Goal: Task Accomplishment & Management: Manage account settings

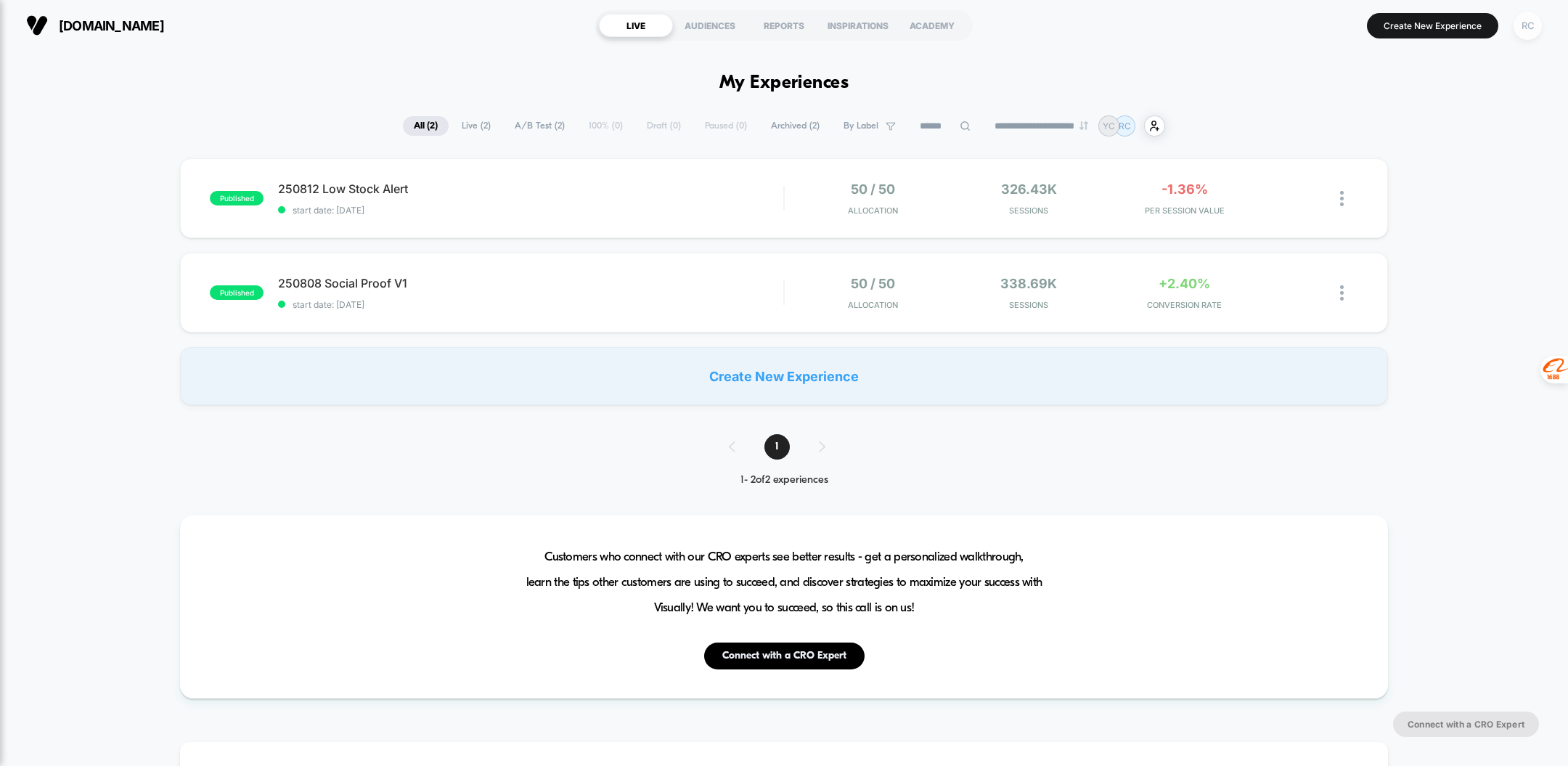
click at [1533, 32] on div "RC" at bounding box center [1527, 25] width 29 height 29
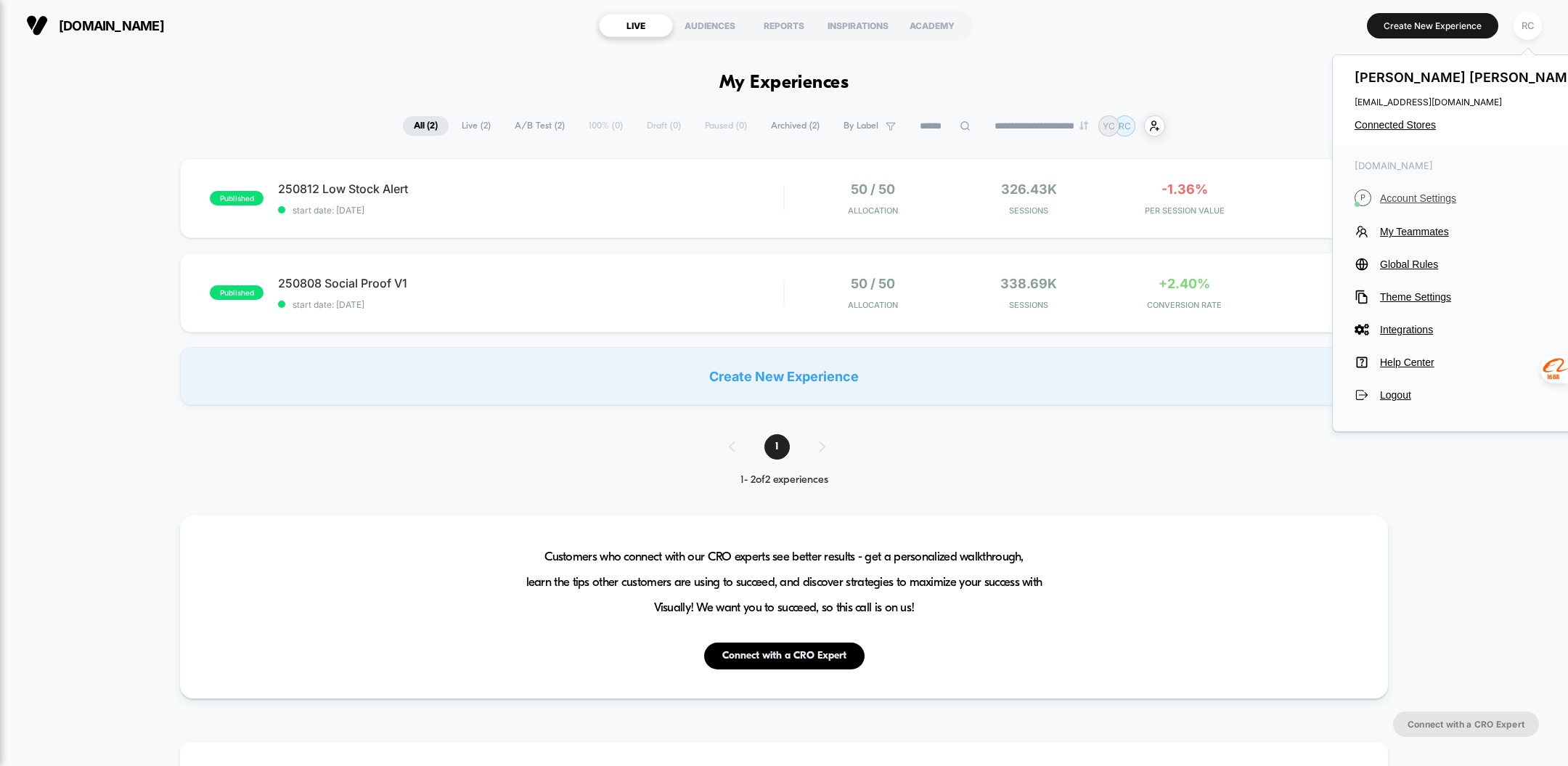
click at [1425, 201] on span "Account Settings" at bounding box center [1482, 197] width 204 height 11
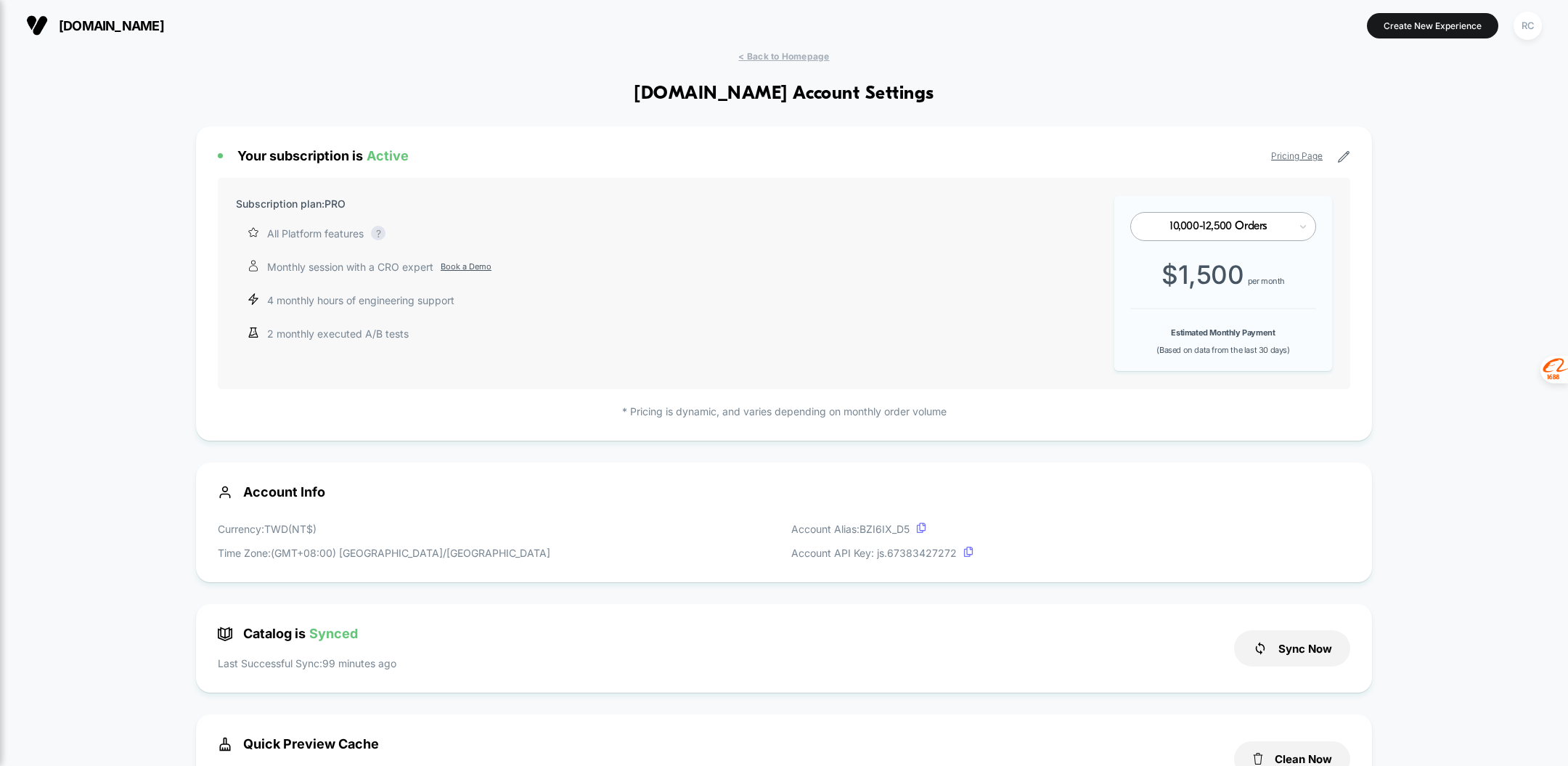
scroll to position [196, 0]
click at [1294, 224] on div "10,000-12,500 Orders" at bounding box center [1222, 227] width 186 height 29
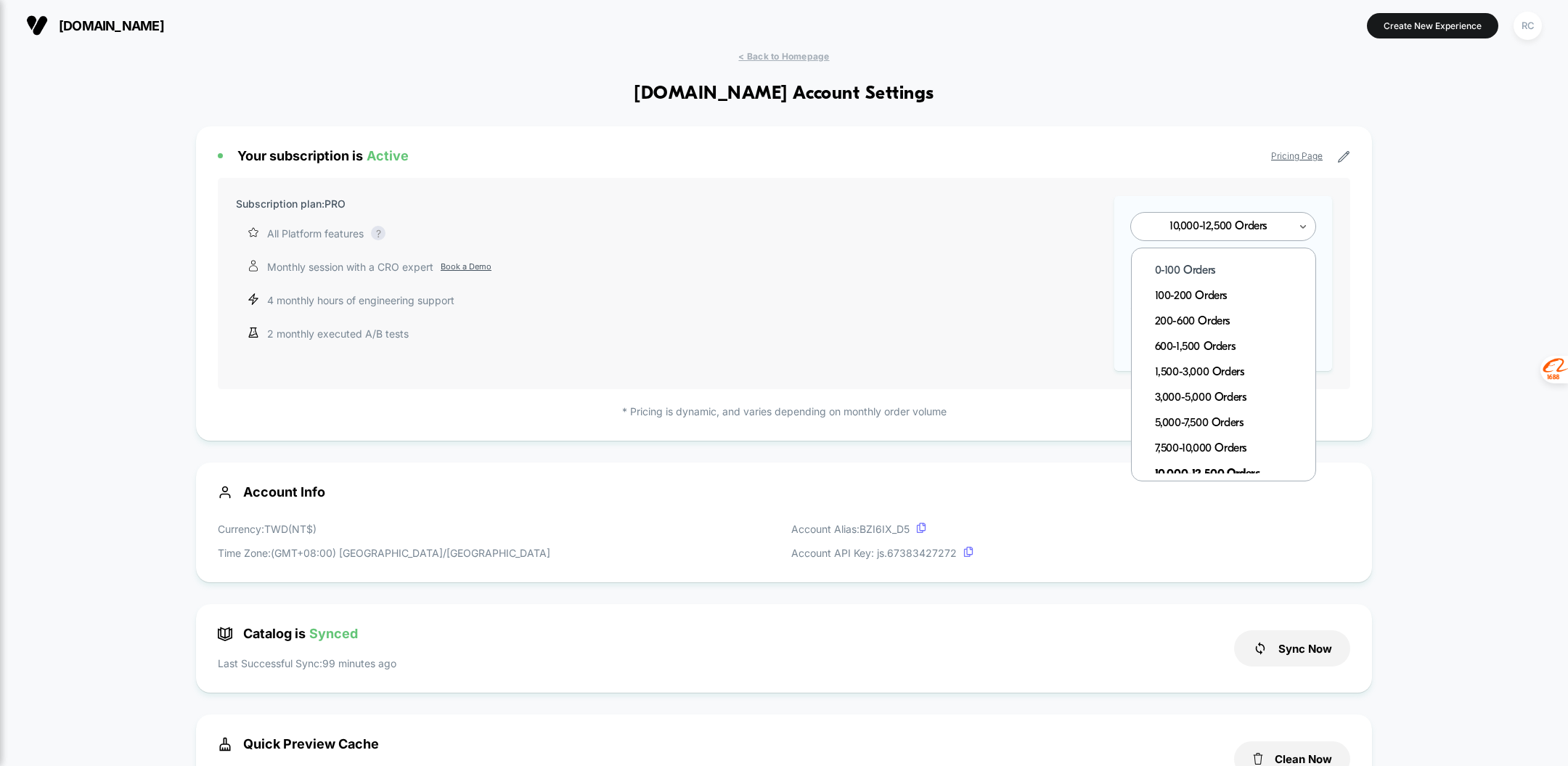
click at [1223, 265] on div "0-100 Orders" at bounding box center [1231, 271] width 169 height 25
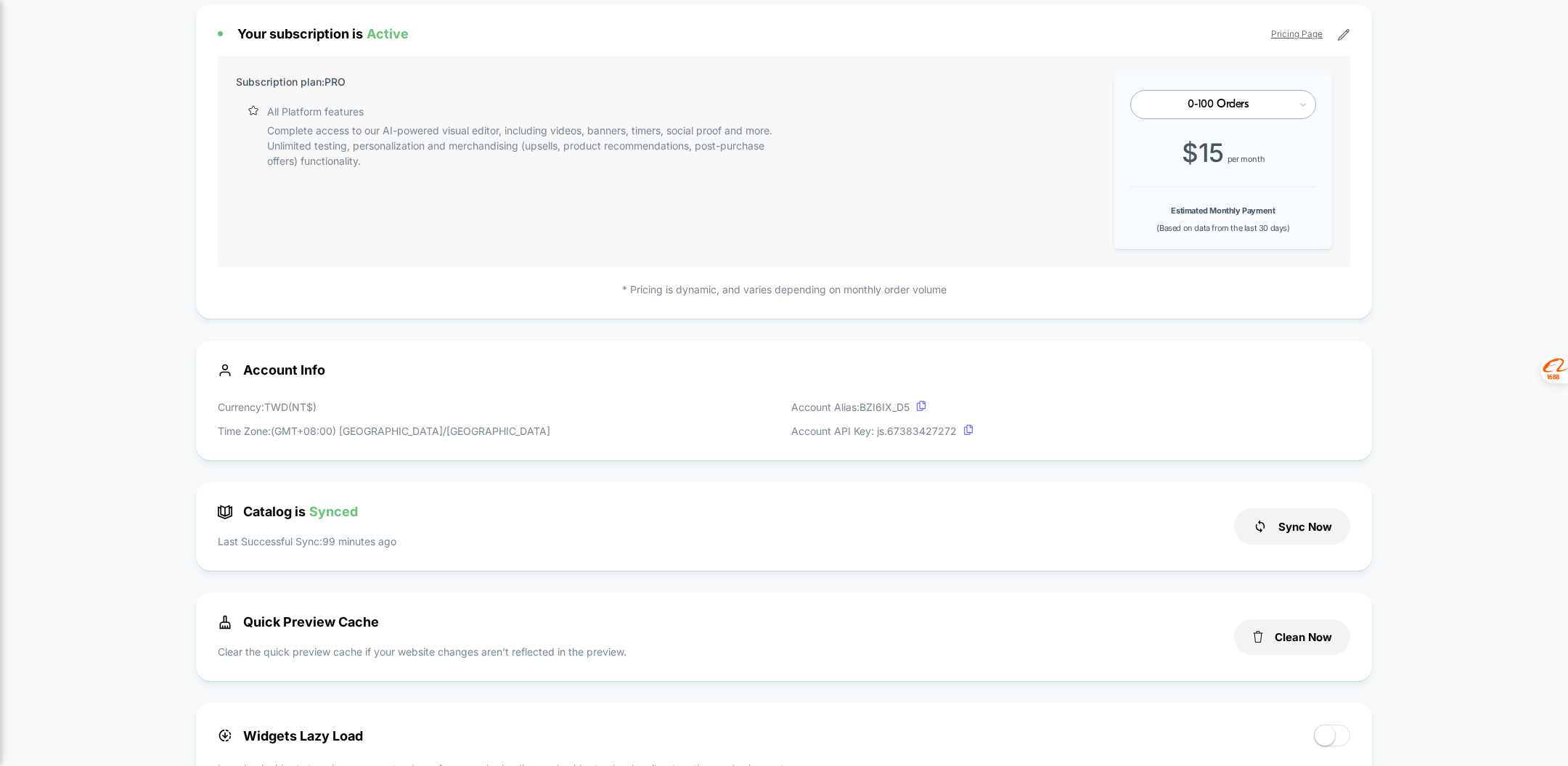
scroll to position [0, 0]
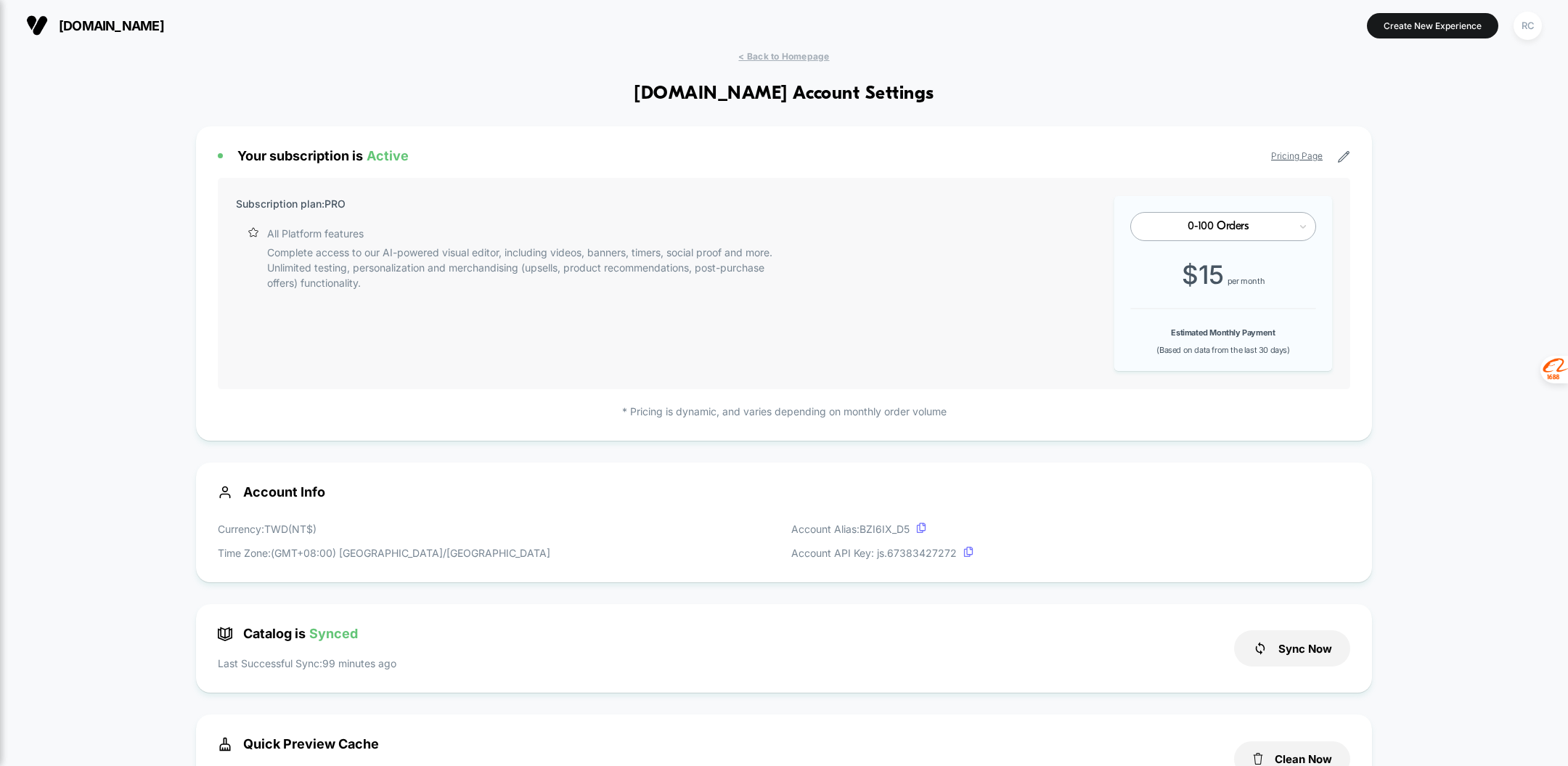
click at [1351, 159] on div "Your subscription is Active Pricing Page Subscription plan: PRO All Platform fe…" at bounding box center [784, 284] width 1176 height 315
click at [1342, 157] on icon at bounding box center [1343, 156] width 11 height 11
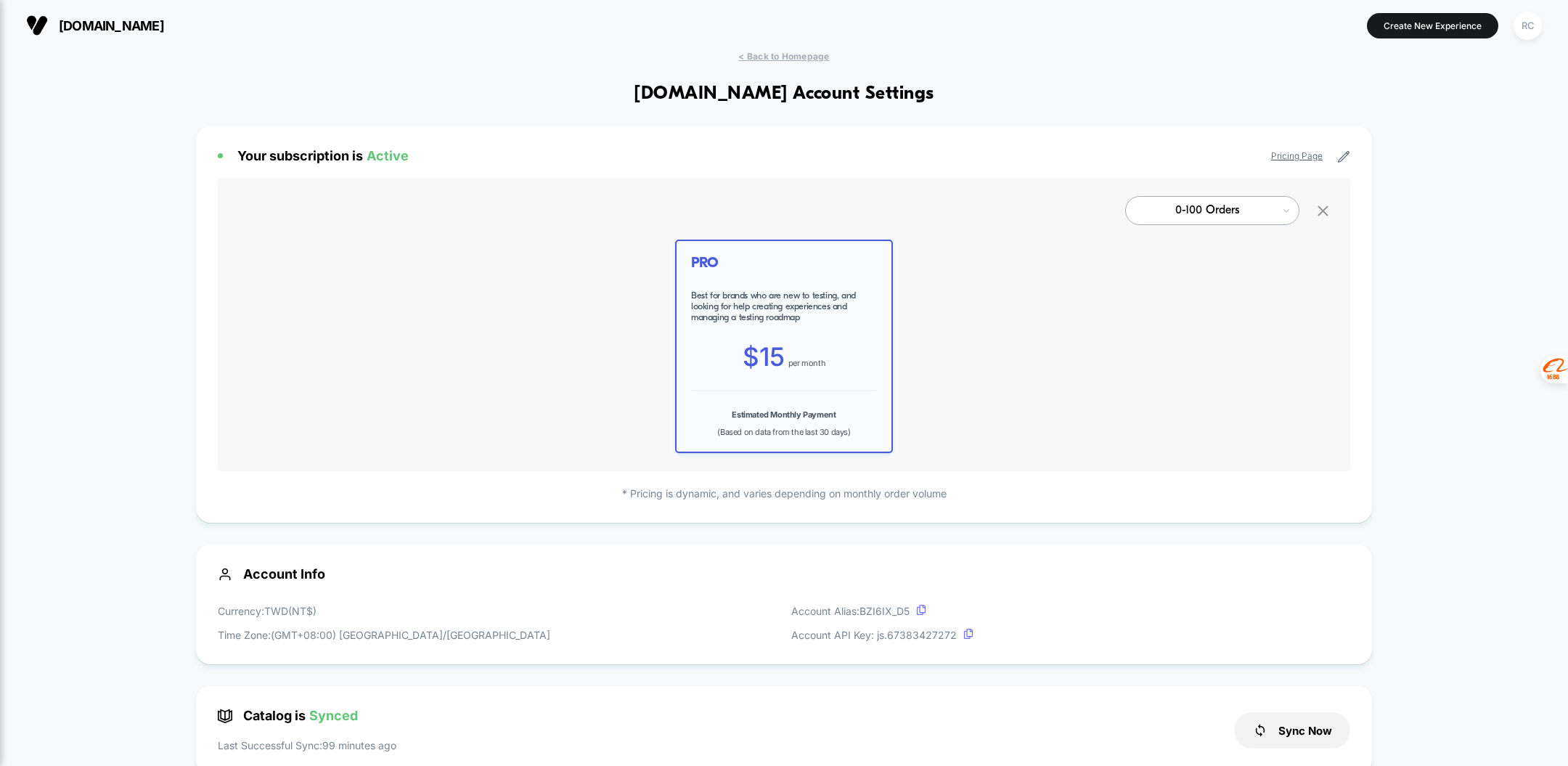
click at [1327, 210] on icon at bounding box center [1323, 210] width 18 height 18
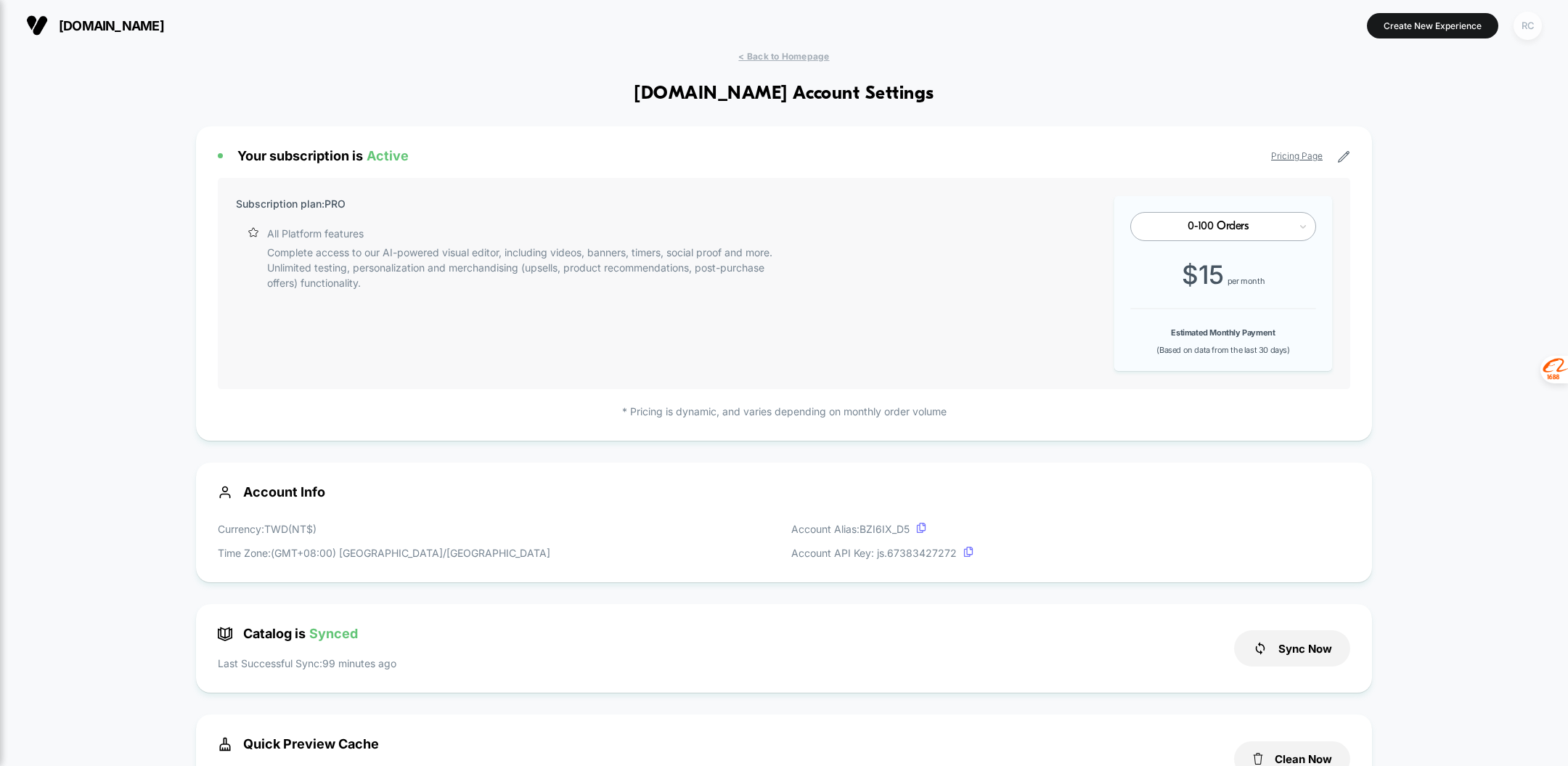
click at [1527, 25] on div "RC" at bounding box center [1527, 25] width 29 height 29
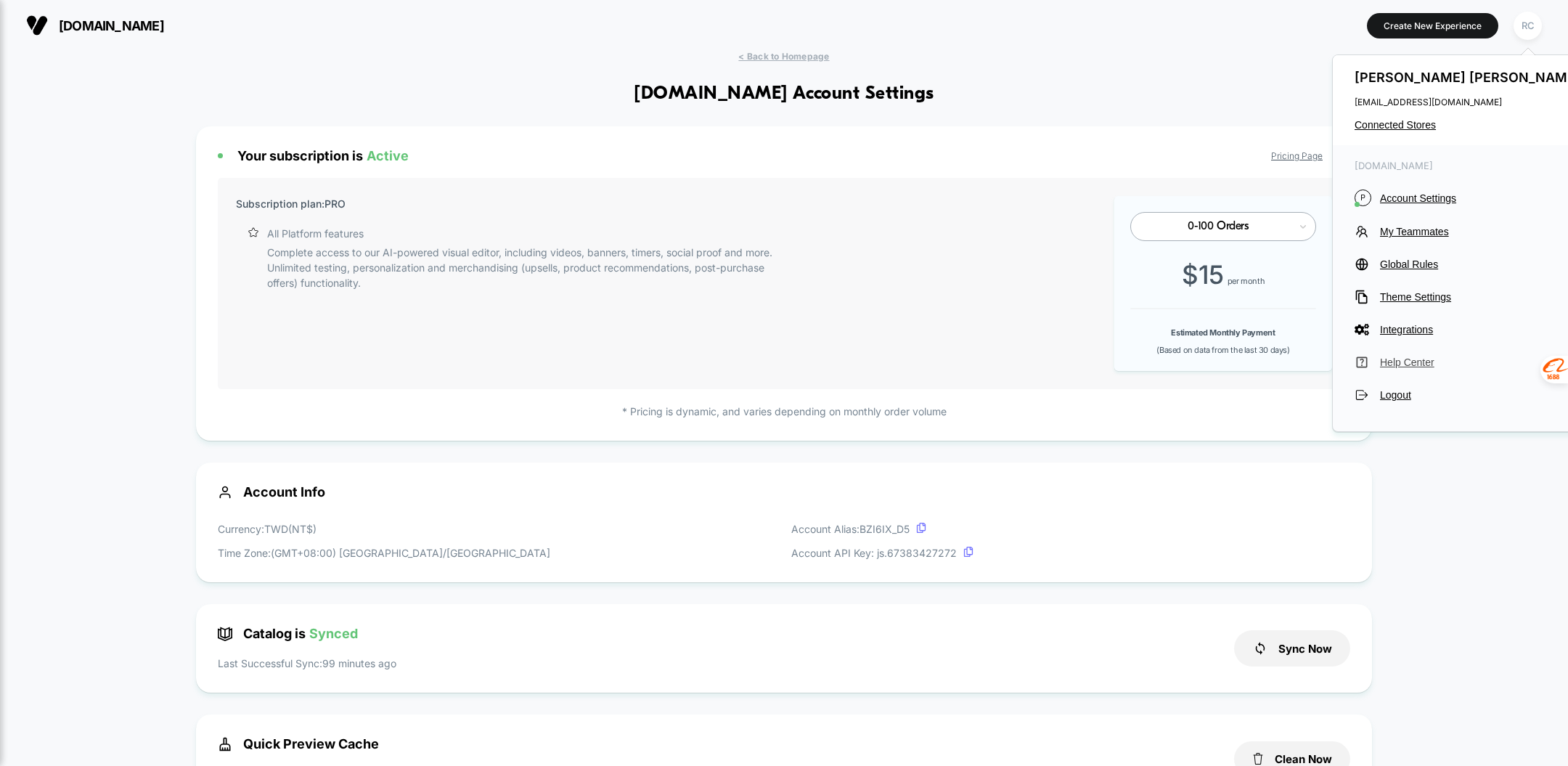
click at [1386, 359] on span "Help Center" at bounding box center [1482, 361] width 204 height 11
click at [1533, 19] on div "RC" at bounding box center [1527, 25] width 29 height 29
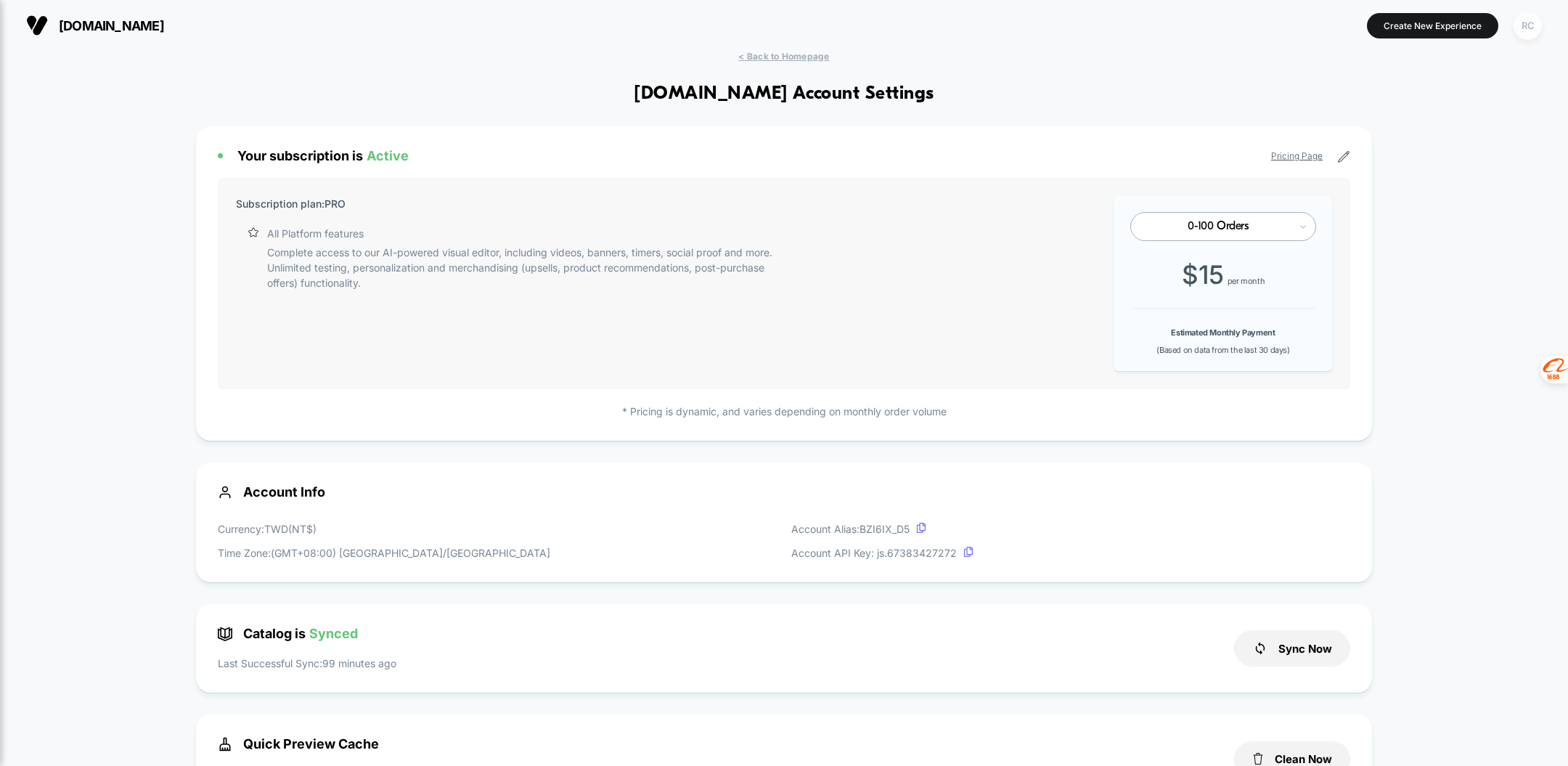
click at [1532, 24] on div "RC" at bounding box center [1527, 25] width 29 height 29
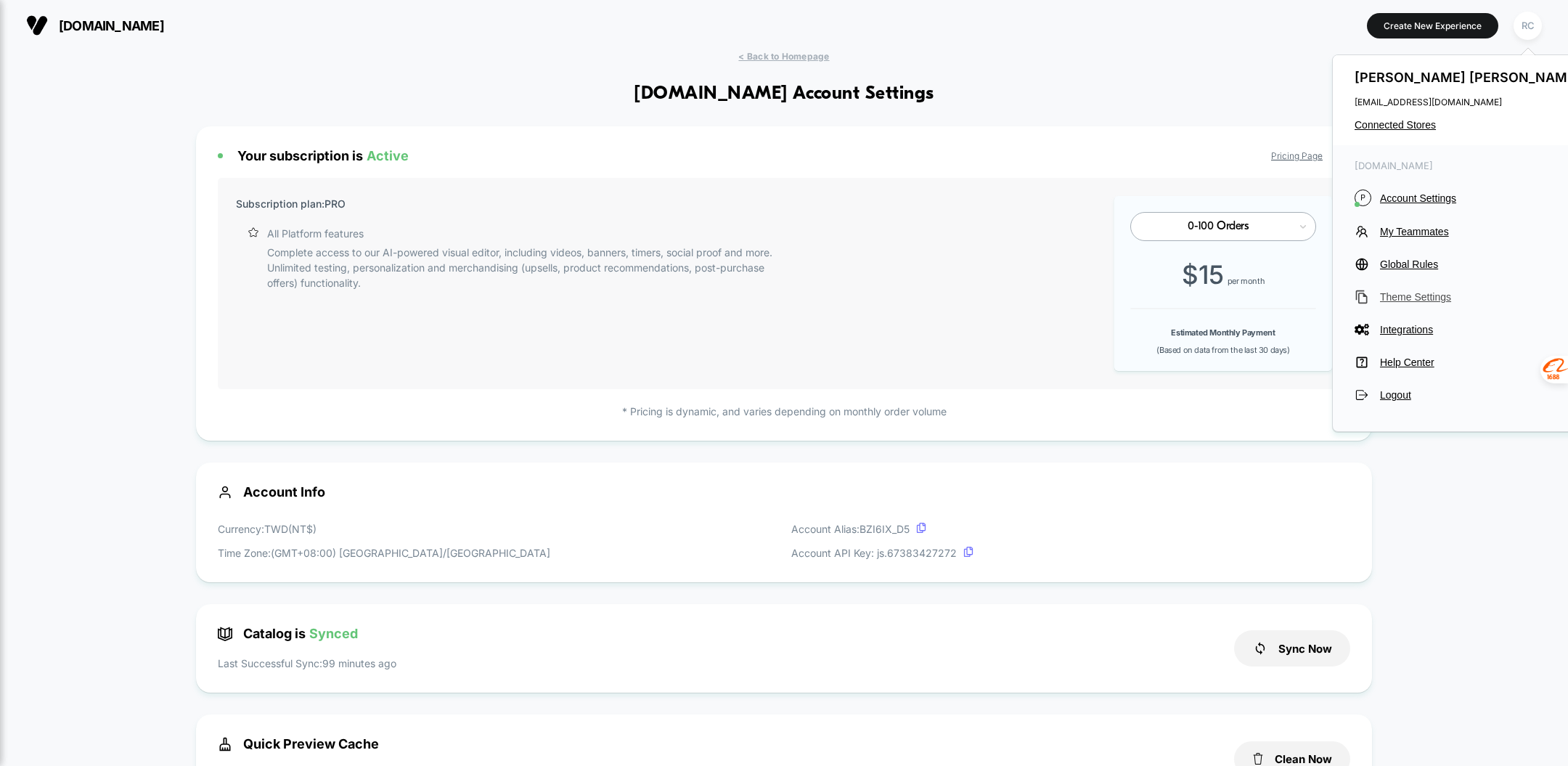
click at [1417, 297] on span "Theme Settings" at bounding box center [1482, 297] width 204 height 11
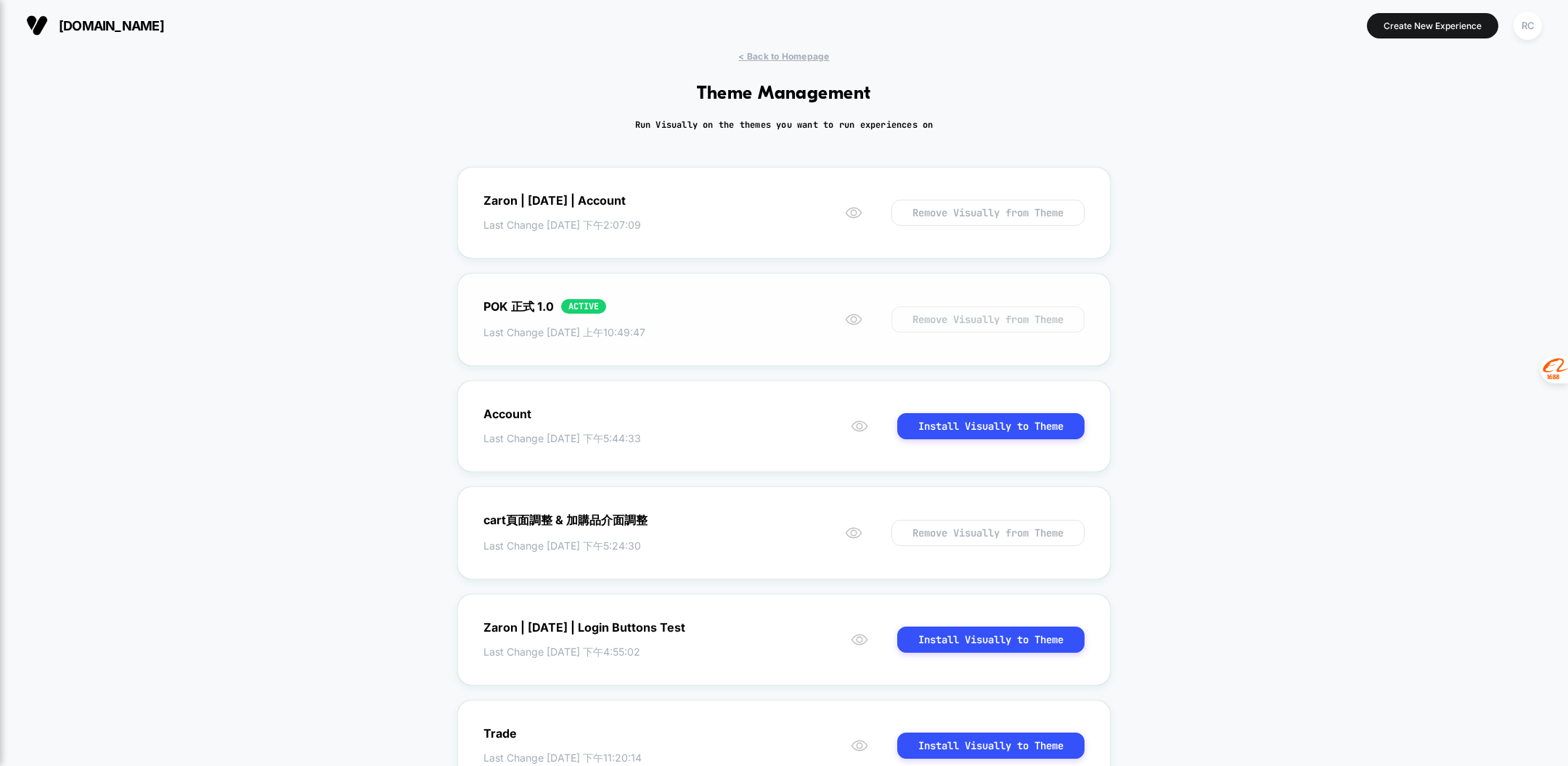
click at [1026, 325] on button "Remove Visually from Theme" at bounding box center [987, 319] width 193 height 26
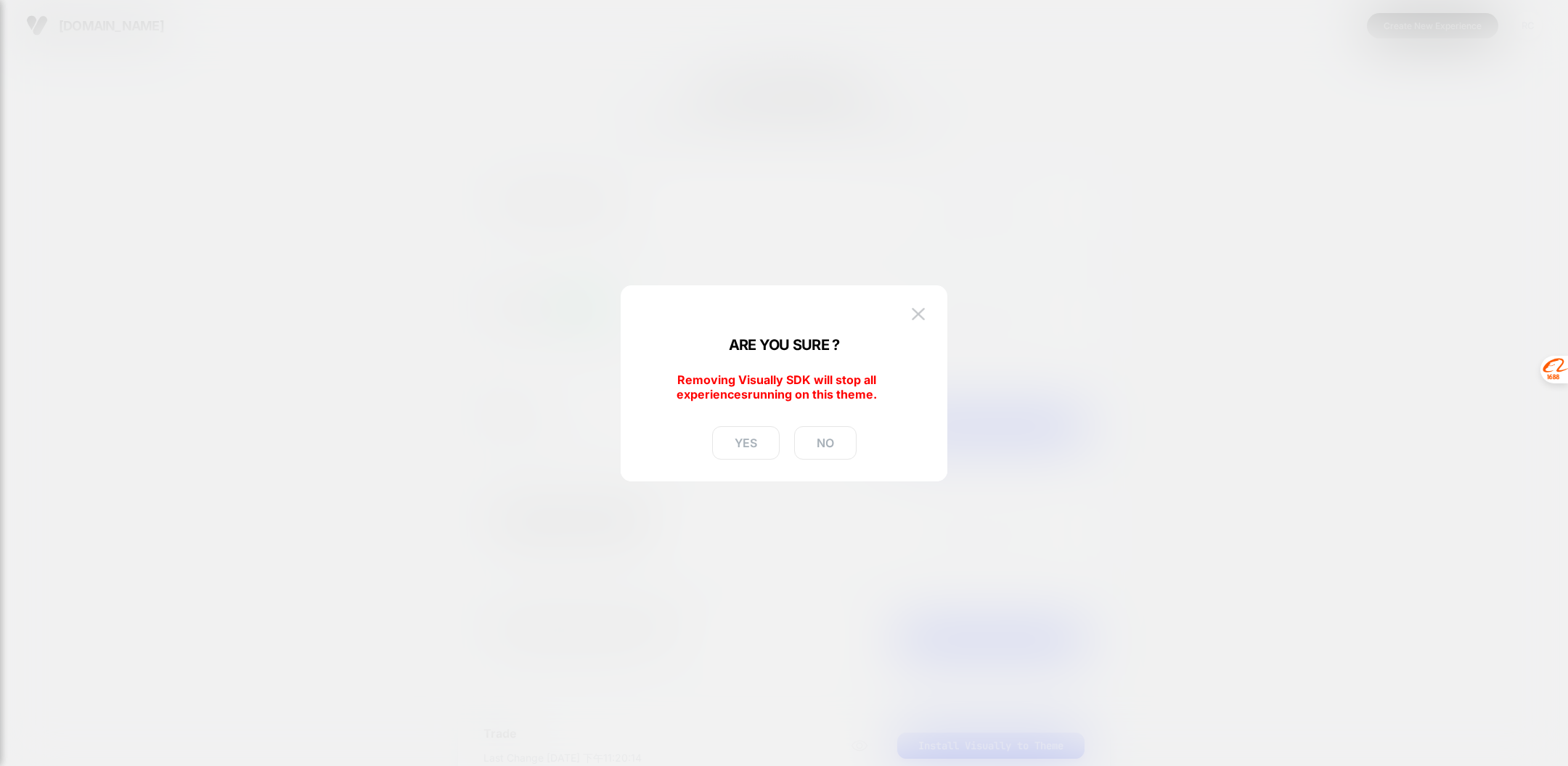
click at [737, 426] on div "YES NO" at bounding box center [784, 443] width 144 height 34
click at [737, 438] on button "YES" at bounding box center [746, 443] width 67 height 34
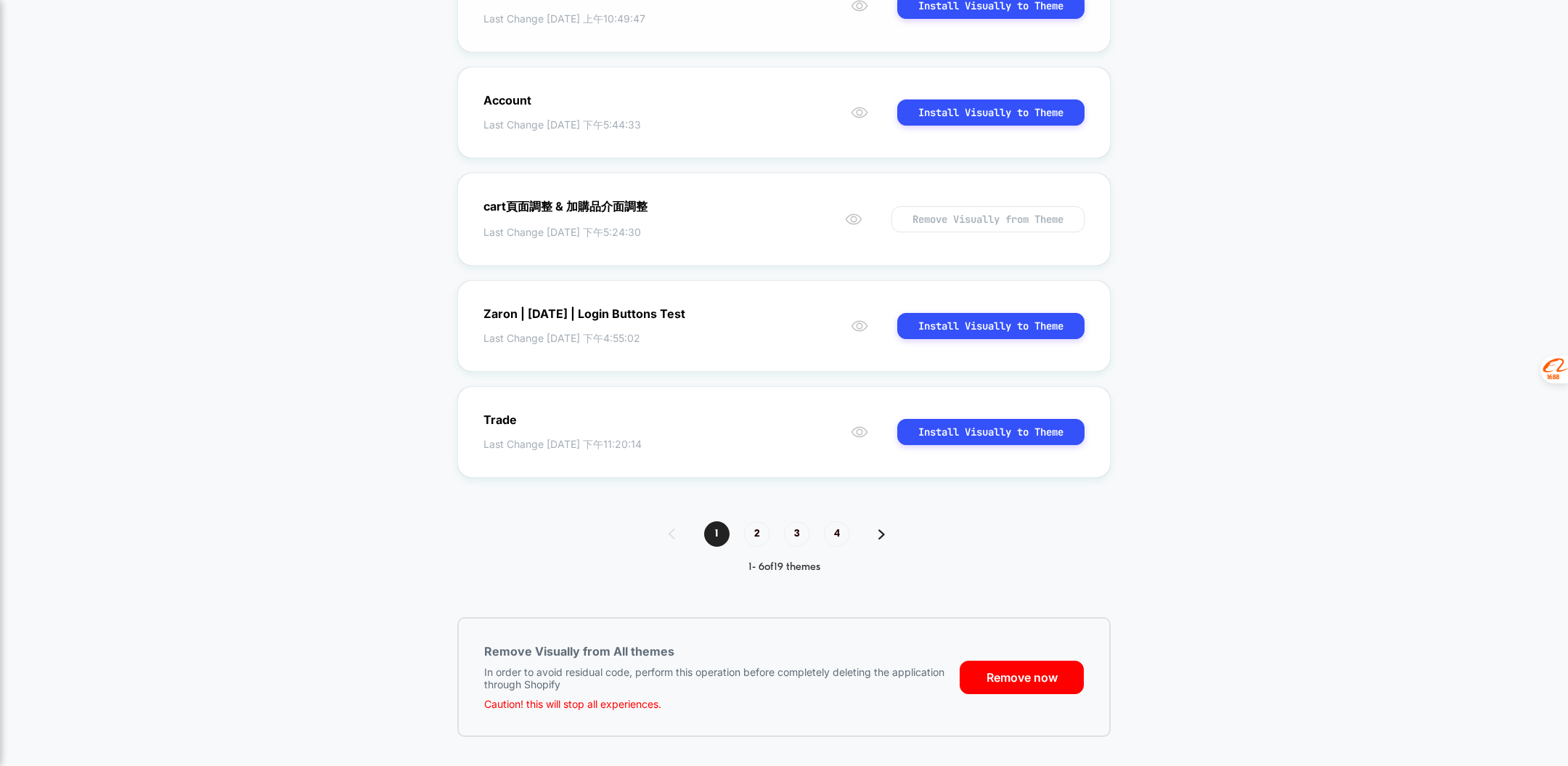
scroll to position [322, 0]
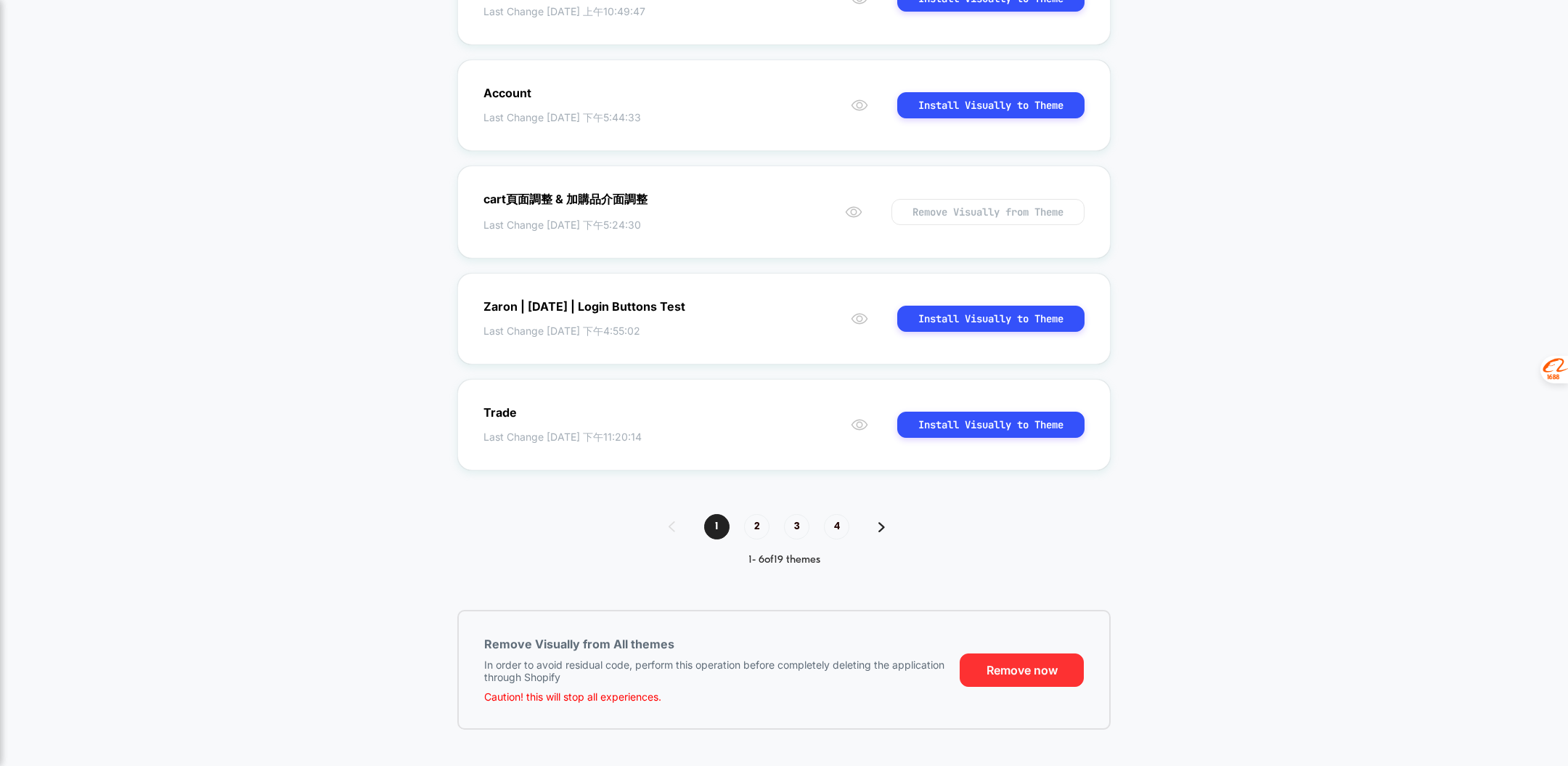
click at [1007, 672] on button "Remove now" at bounding box center [1022, 670] width 124 height 34
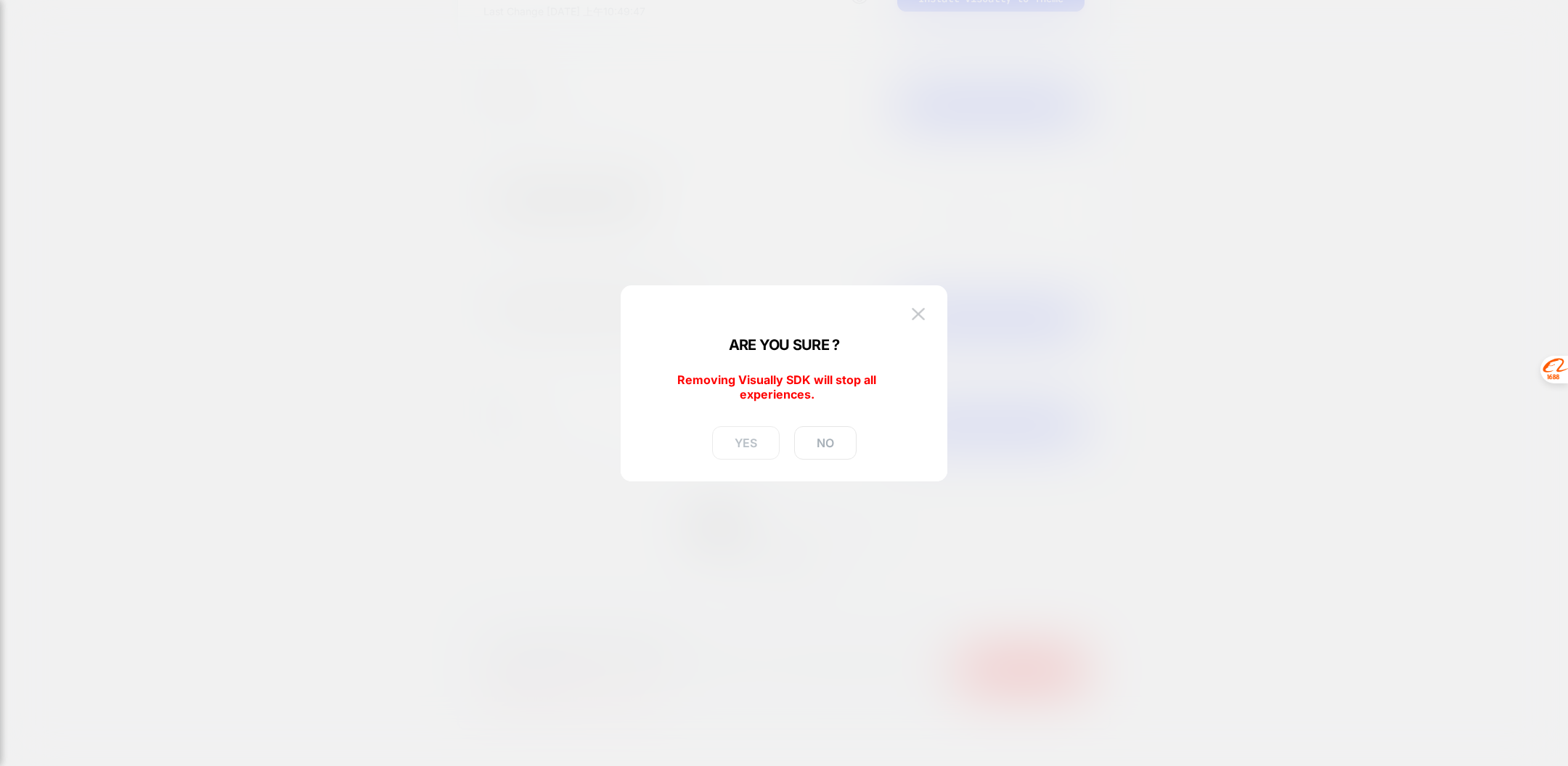
click at [749, 448] on button "YES" at bounding box center [746, 443] width 67 height 34
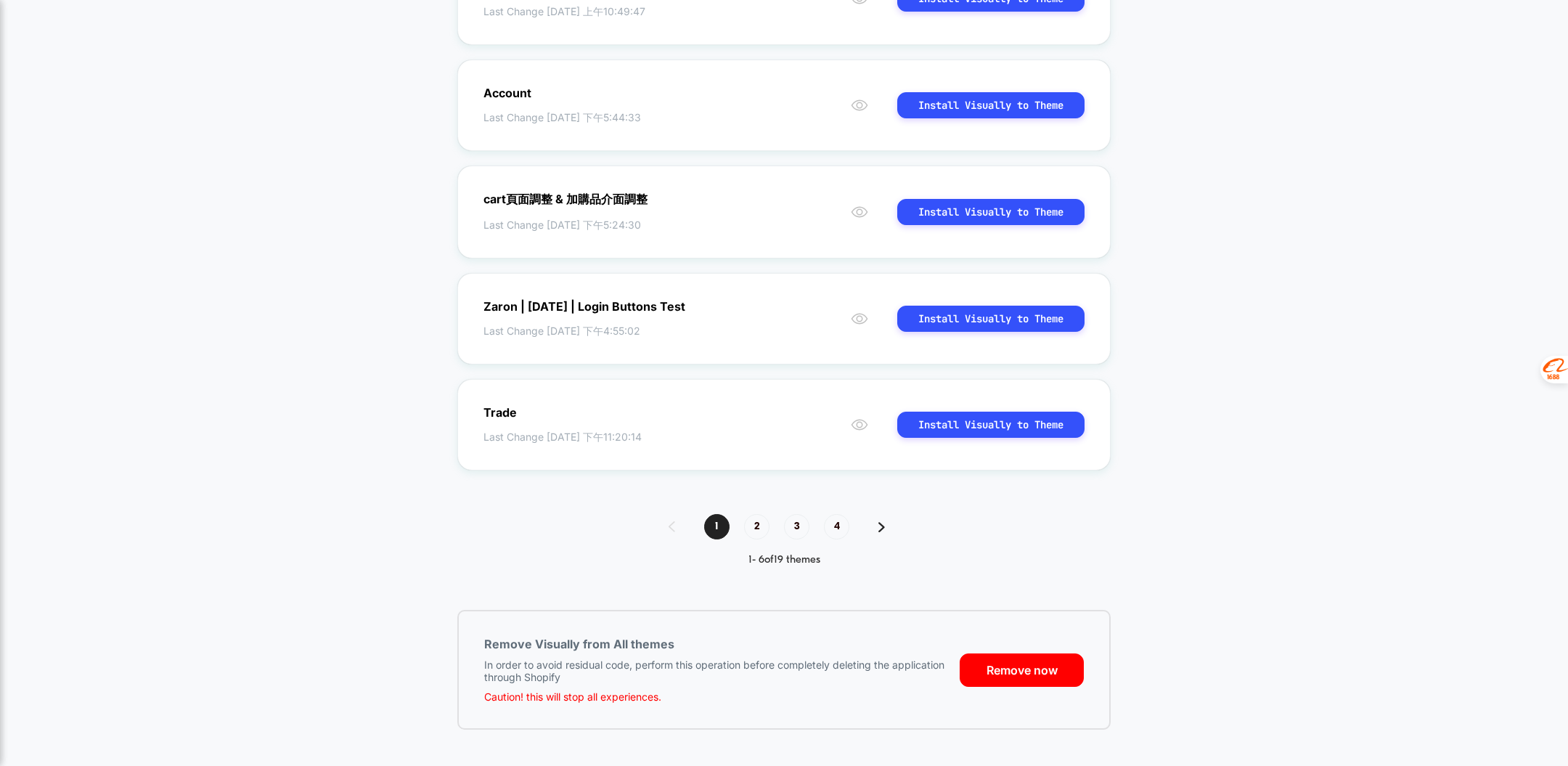
click at [998, 653] on div "Remove now" at bounding box center [1022, 669] width 124 height 66
click at [995, 667] on button "Remove now" at bounding box center [1022, 670] width 124 height 34
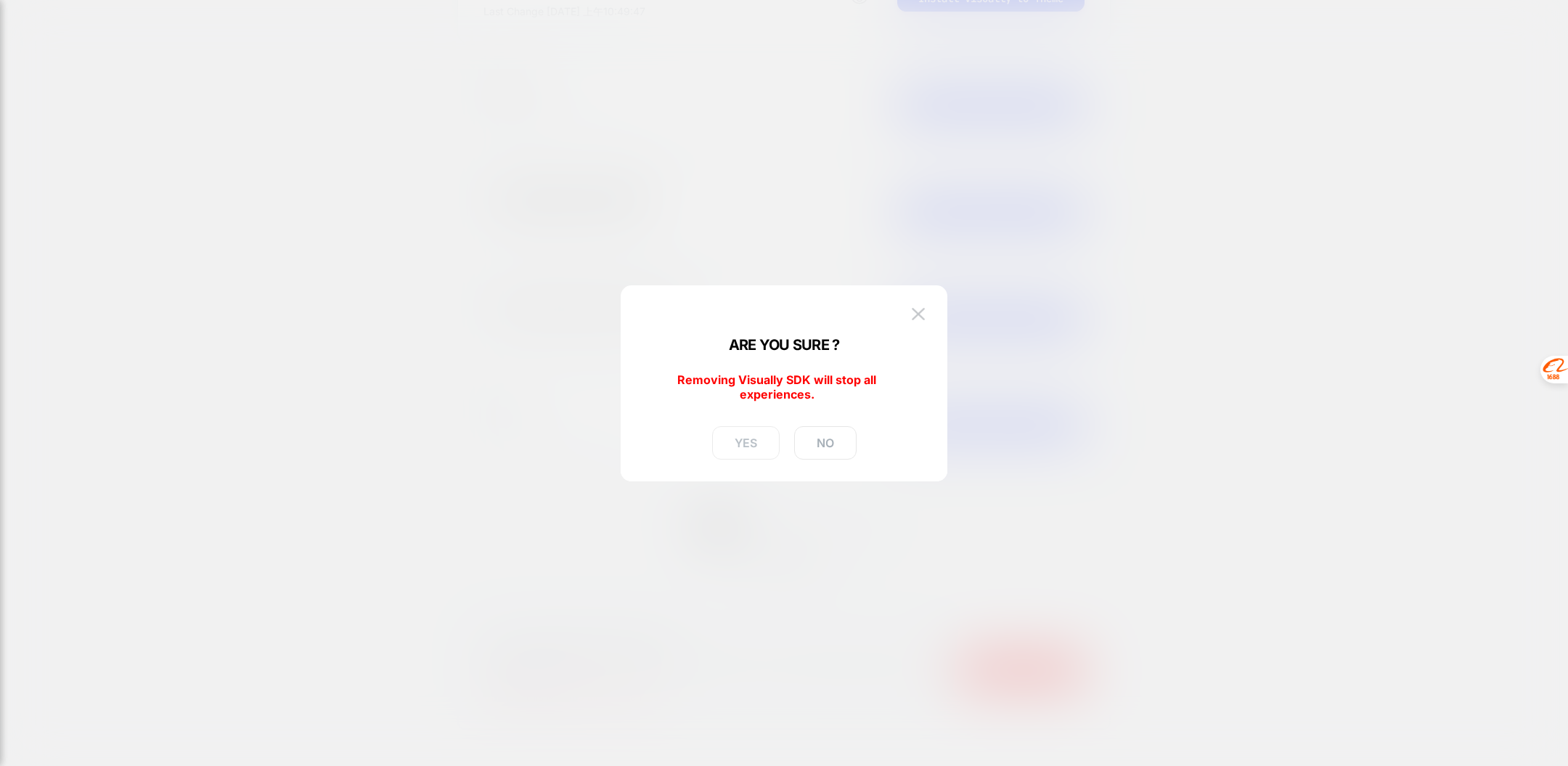
click at [749, 442] on button "YES" at bounding box center [746, 443] width 67 height 34
